Goal: Book appointment/travel/reservation

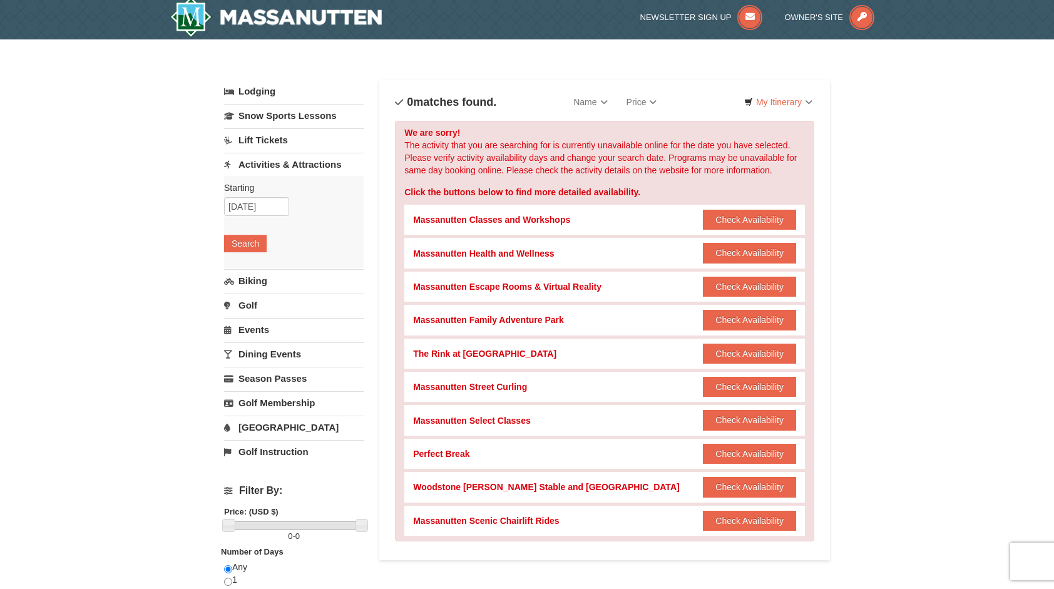
scroll to position [8, 0]
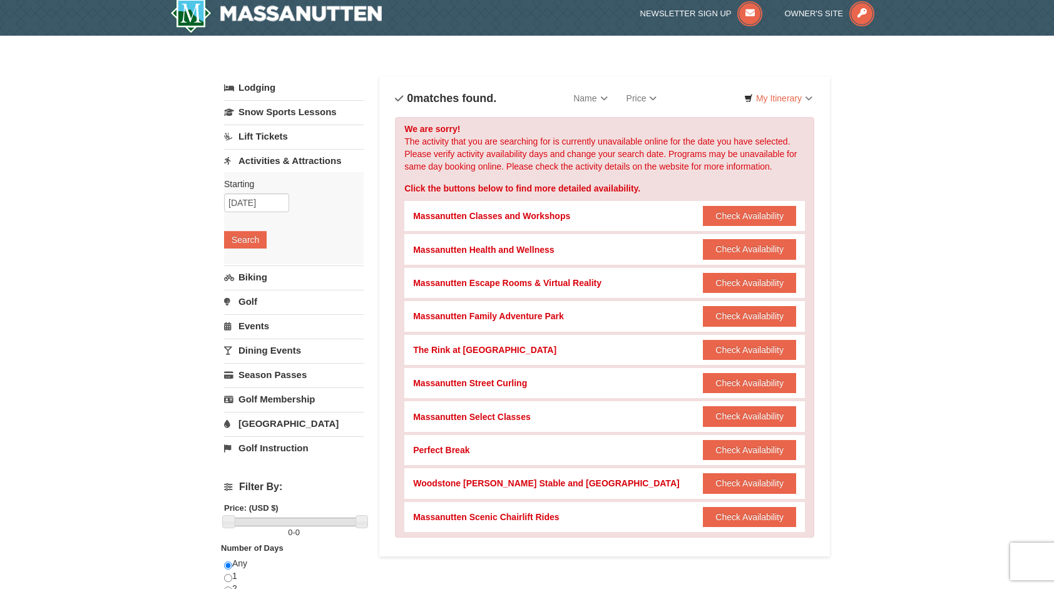
click at [260, 323] on link "Events" at bounding box center [294, 325] width 140 height 23
click at [252, 307] on button "Search" at bounding box center [245, 313] width 43 height 18
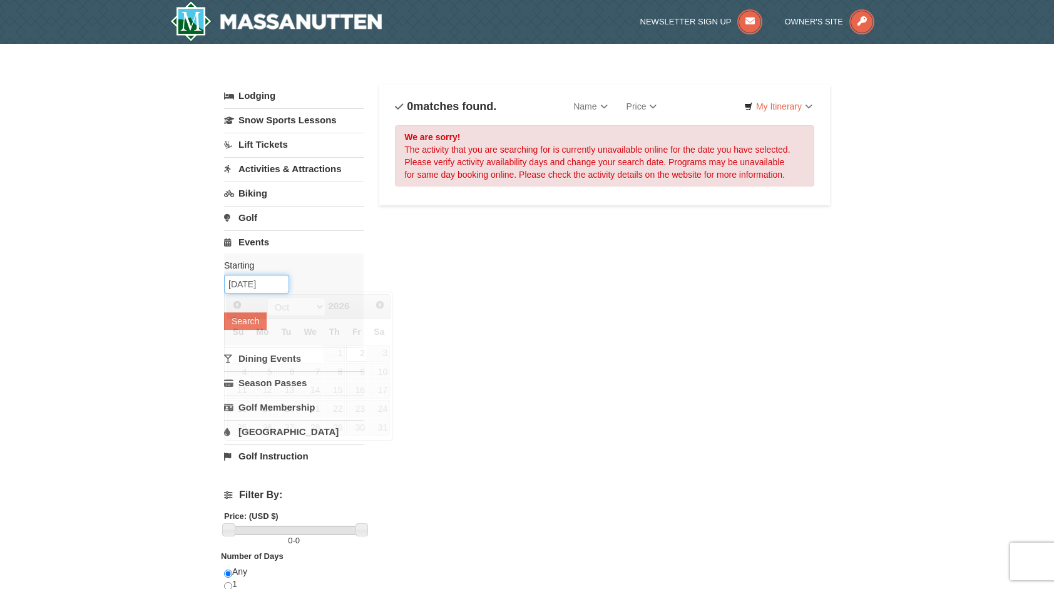
click at [282, 283] on input "10/02/2026" at bounding box center [256, 284] width 65 height 19
type input "[DATE]"
click at [263, 323] on button "Search" at bounding box center [245, 321] width 43 height 18
click at [237, 323] on button "Search" at bounding box center [245, 321] width 43 height 18
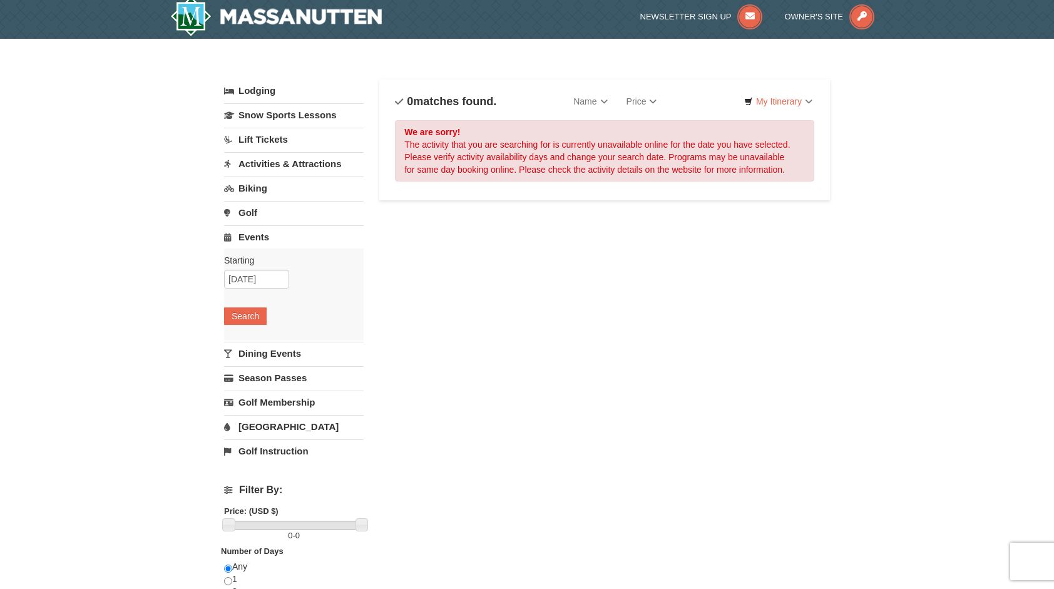
scroll to position [6, 0]
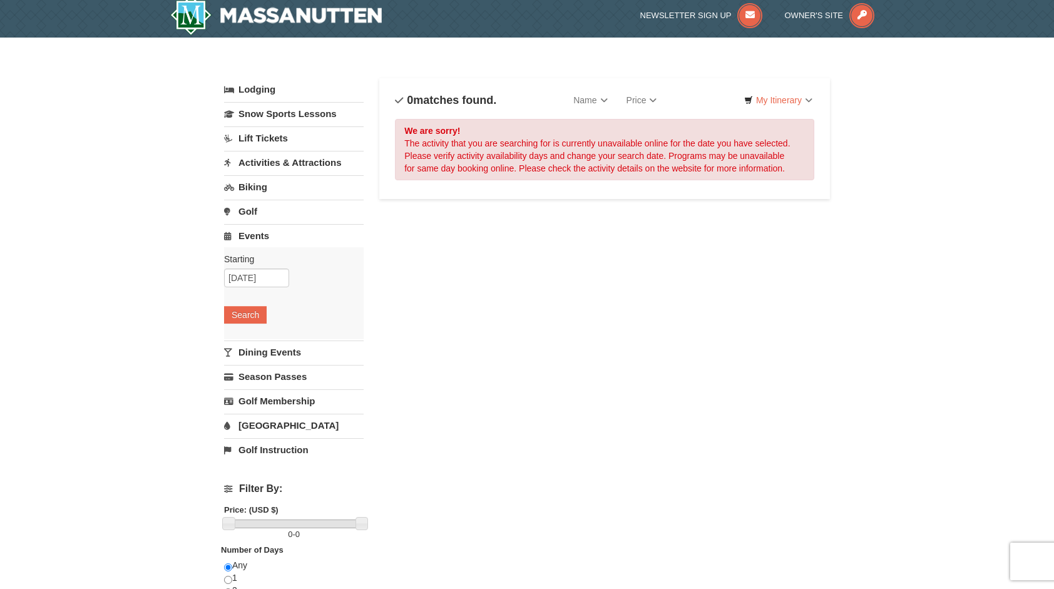
click at [297, 163] on link "Activities & Attractions" at bounding box center [294, 162] width 140 height 23
click at [248, 242] on button "Search" at bounding box center [245, 242] width 43 height 18
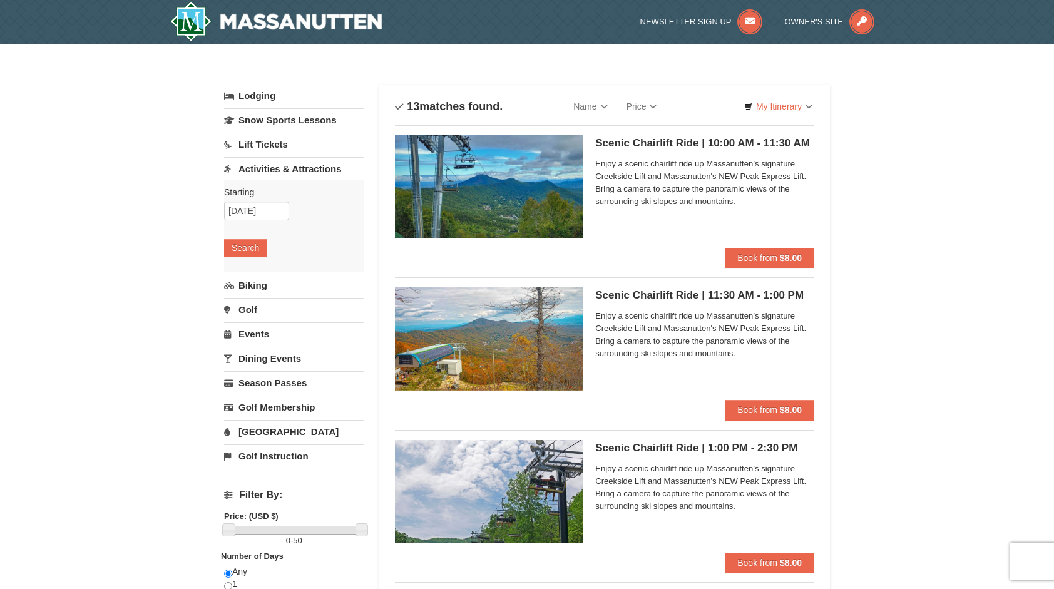
click at [255, 329] on link "Events" at bounding box center [294, 333] width 140 height 23
click at [254, 317] on button "Search" at bounding box center [245, 321] width 43 height 18
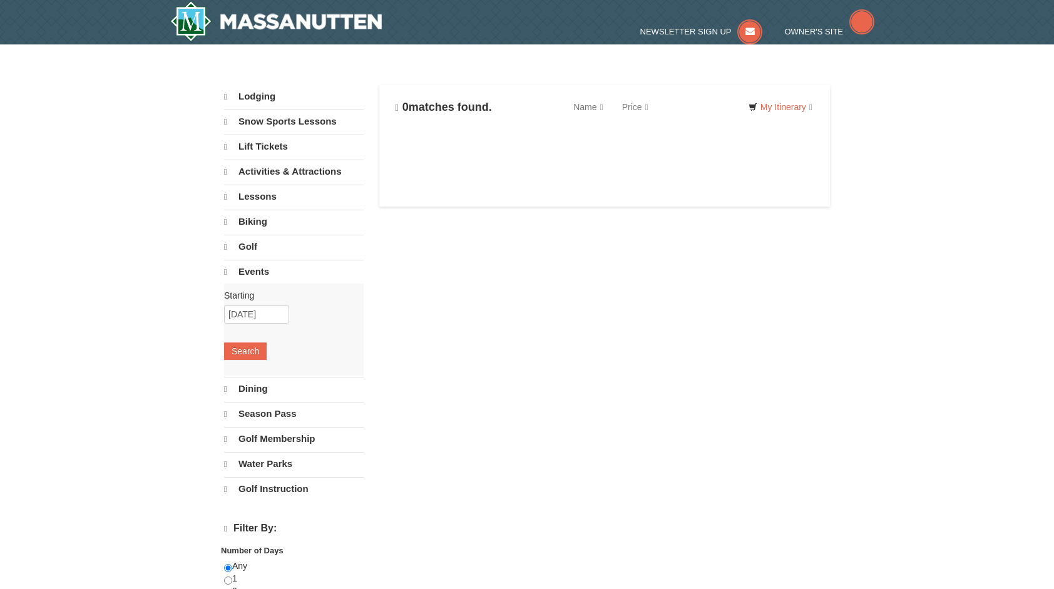
select select "10"
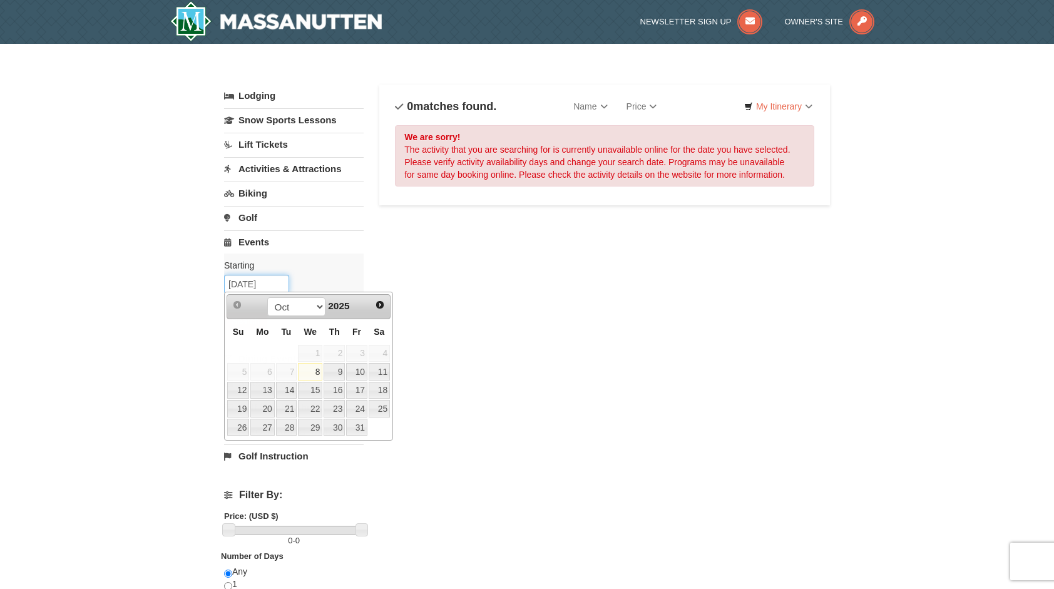
click at [268, 287] on input "10/08/2025" at bounding box center [256, 284] width 65 height 19
click at [359, 368] on link "10" at bounding box center [356, 372] width 21 height 18
type input "[DATE]"
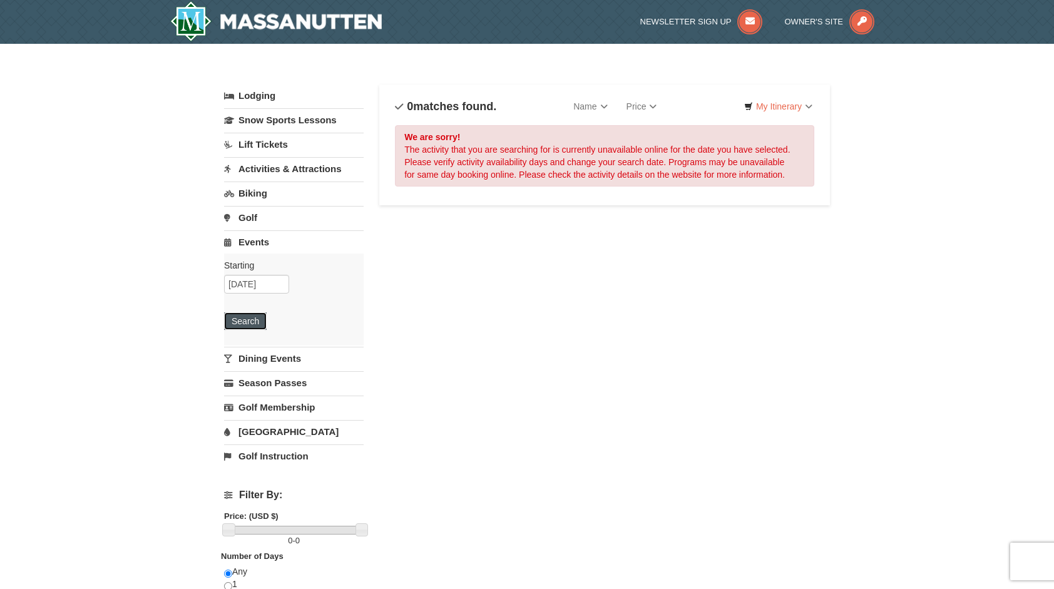
click at [258, 322] on button "Search" at bounding box center [245, 321] width 43 height 18
drag, startPoint x: 392, startPoint y: 243, endPoint x: 572, endPoint y: 202, distance: 185.0
click at [572, 202] on div "Lodging Arrival Please format dates MM/DD/YYYY Please format dates MM/DD/YYYY […" at bounding box center [527, 407] width 606 height 644
click at [695, 379] on div "Lodging Arrival Please format dates MM/DD/YYYY Please format dates MM/DD/YYYY […" at bounding box center [527, 407] width 606 height 644
click at [259, 92] on link "Lodging" at bounding box center [294, 96] width 140 height 23
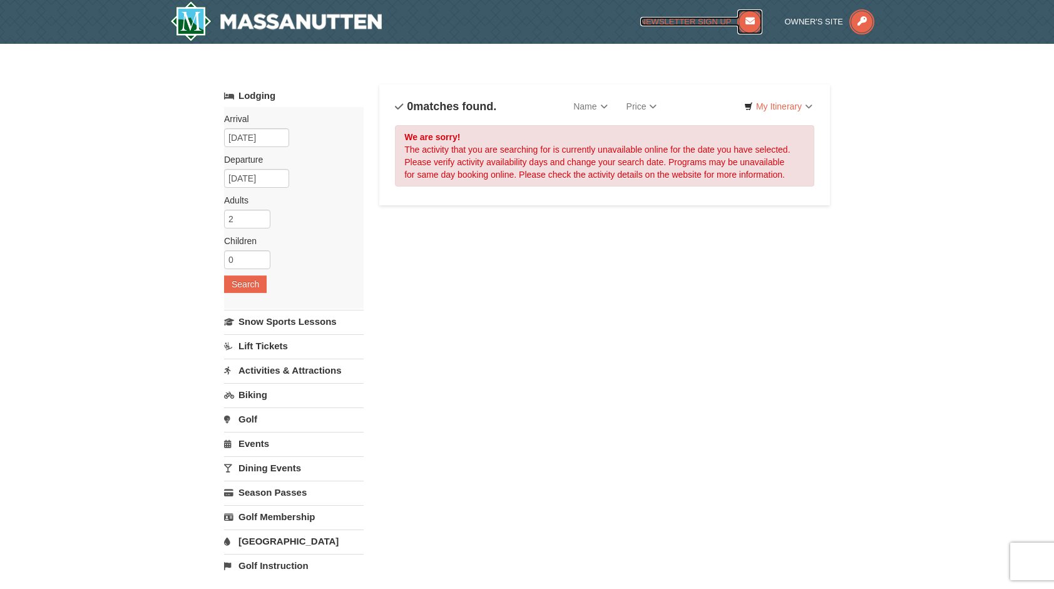
click at [705, 19] on span "Newsletter Sign Up" at bounding box center [686, 21] width 91 height 9
